Goal: Transaction & Acquisition: Purchase product/service

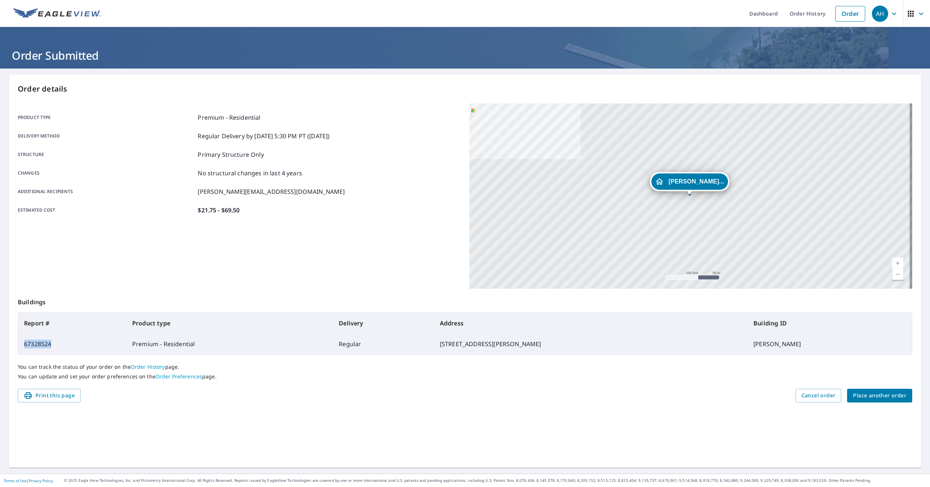
click at [877, 392] on span "Place another order" at bounding box center [879, 395] width 53 height 9
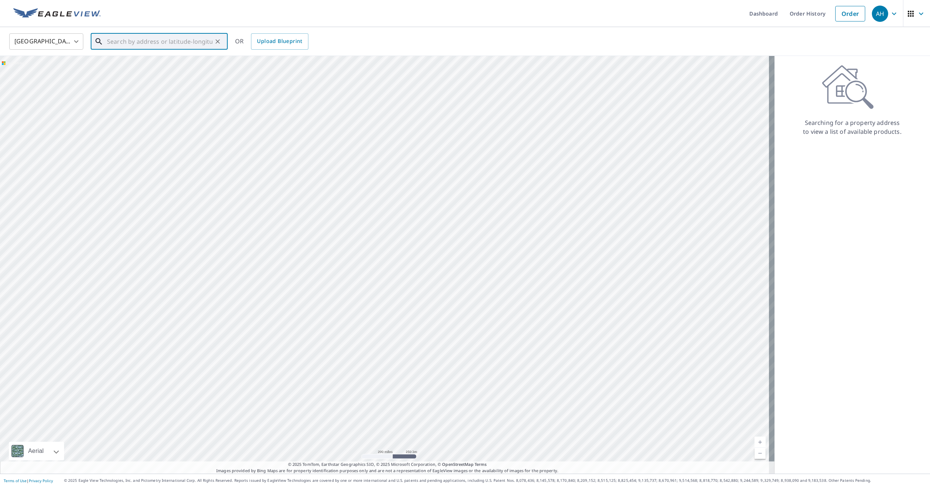
paste input "[STREET_ADDRESS]"
click at [163, 69] on p "[GEOGRAPHIC_DATA]" at bounding box center [164, 70] width 116 height 7
type input "[STREET_ADDRESS]"
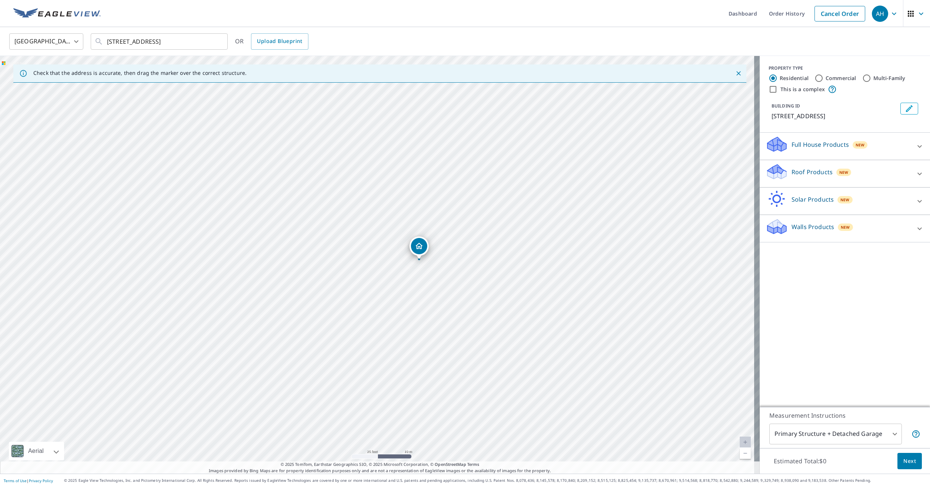
click at [801, 179] on div "Roof Products New" at bounding box center [838, 173] width 145 height 21
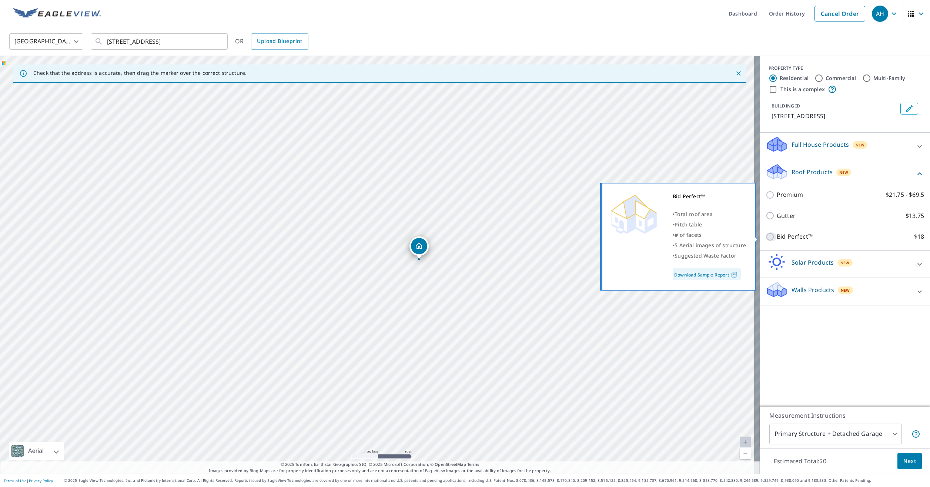
click at [766, 237] on input "Bid Perfect™ $18" at bounding box center [771, 236] width 11 height 9
checkbox input "true"
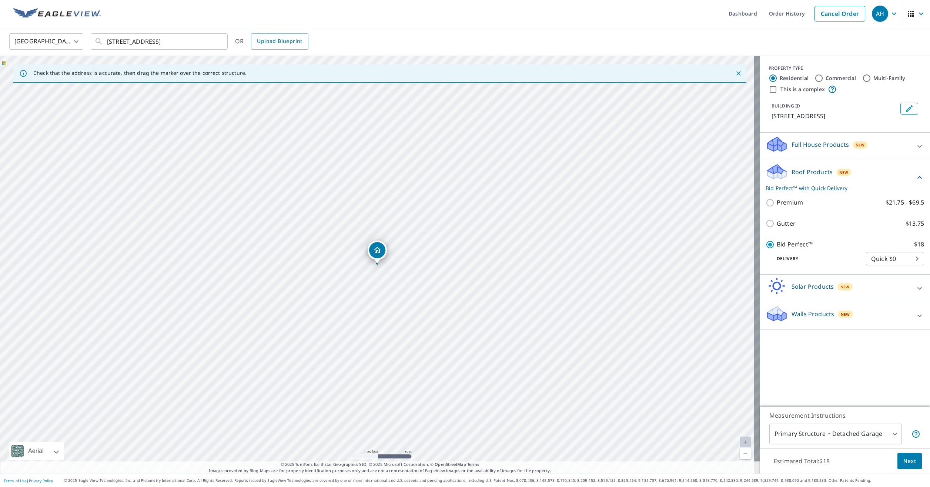
click at [829, 430] on body "AH AH Dashboard Order History Cancel Order AH United States [GEOGRAPHIC_DATA] ​…" at bounding box center [465, 243] width 930 height 487
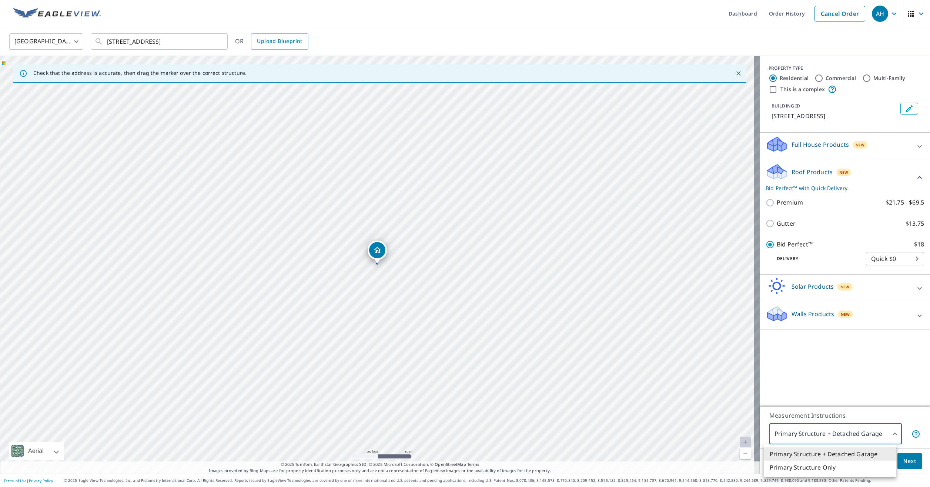
click at [825, 468] on li "Primary Structure Only" at bounding box center [830, 466] width 133 height 13
type input "2"
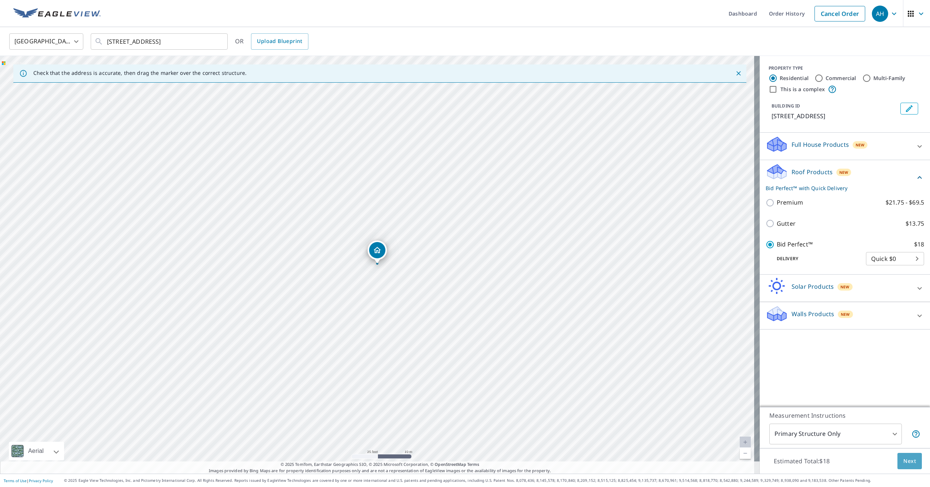
click at [904, 461] on span "Next" at bounding box center [910, 460] width 13 height 9
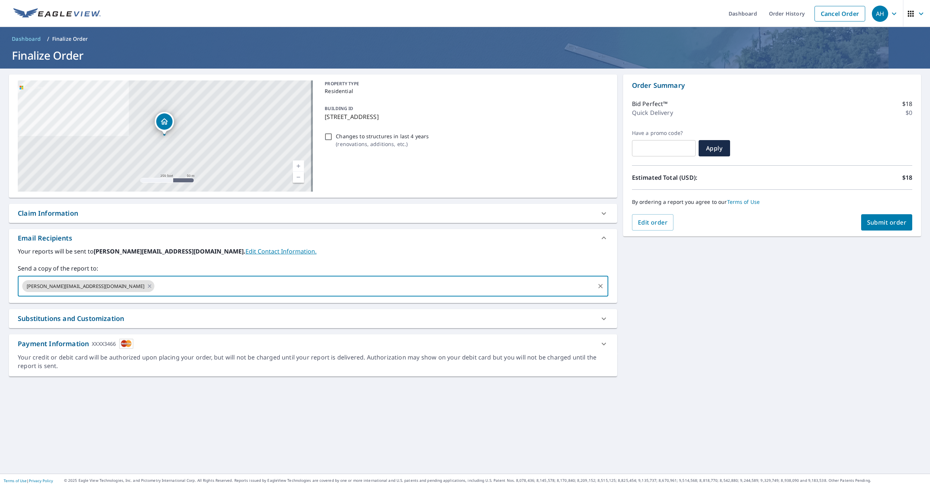
click at [156, 286] on input "text" at bounding box center [375, 286] width 439 height 14
click at [220, 285] on input "[EMAIL_ADDRESS][DOMAIN_NAME]" at bounding box center [375, 286] width 439 height 14
type input "[EMAIL_ADDRESS][DOMAIN_NAME]"
click at [851, 221] on div "Edit order Submit order" at bounding box center [772, 222] width 280 height 16
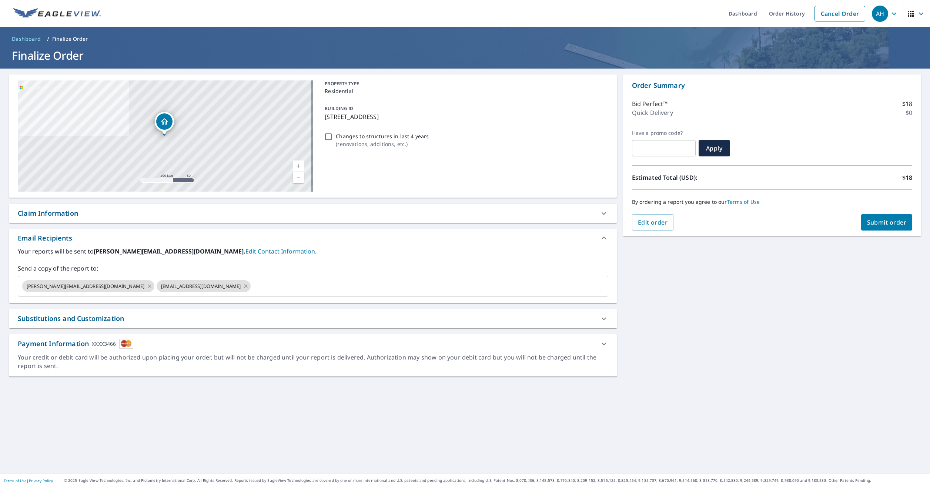
click at [867, 221] on span "Submit order" at bounding box center [887, 222] width 40 height 8
checkbox input "true"
